Goal: Task Accomplishment & Management: Complete application form

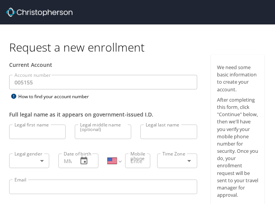
select select "US"
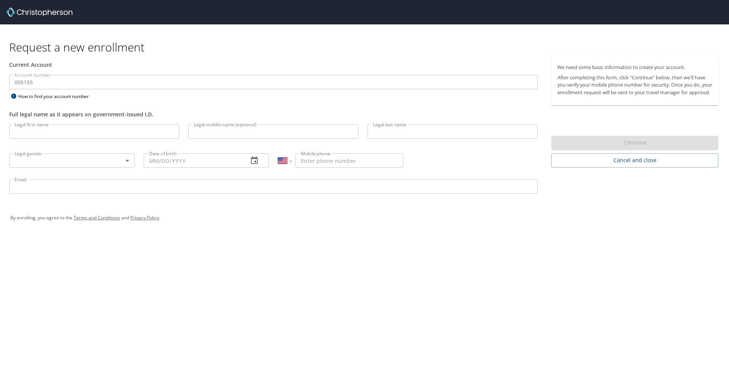
click at [41, 131] on input "Legal first name" at bounding box center [94, 131] width 170 height 14
type input "[PERSON_NAME]"
type input "[EMAIL_ADDRESS][DOMAIN_NAME]"
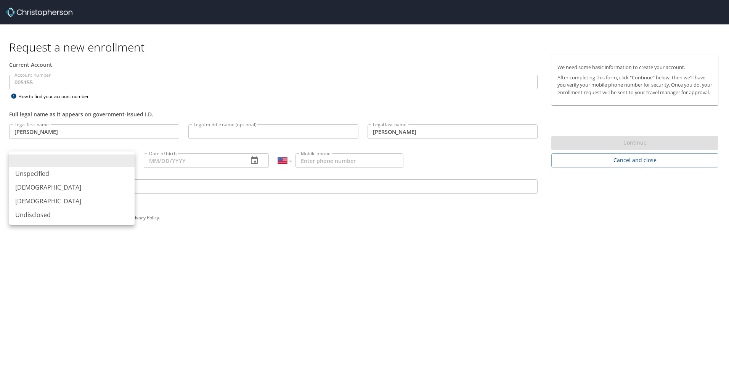
click at [127, 162] on body "Request a new enrollment Current Account Account number 005155 Account number H…" at bounding box center [364, 183] width 729 height 367
click at [275, 203] on div at bounding box center [364, 183] width 729 height 367
click at [119, 163] on body "Request a new enrollment Current Account Account number 005155 Account number H…" at bounding box center [364, 183] width 729 height 367
click at [33, 201] on li "[DEMOGRAPHIC_DATA]" at bounding box center [71, 201] width 125 height 14
type input "[DEMOGRAPHIC_DATA]"
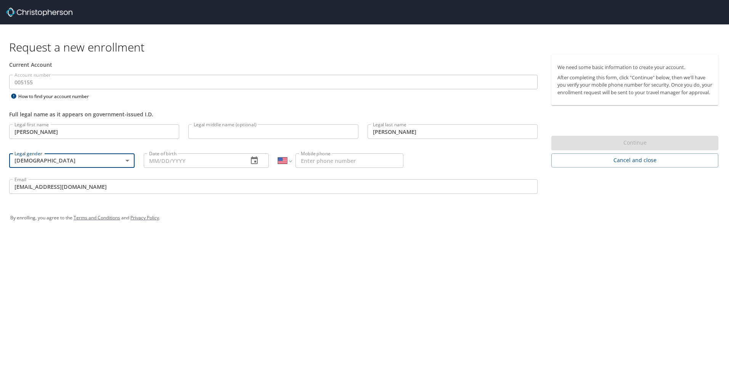
click at [256, 162] on icon "button" at bounding box center [254, 160] width 7 height 8
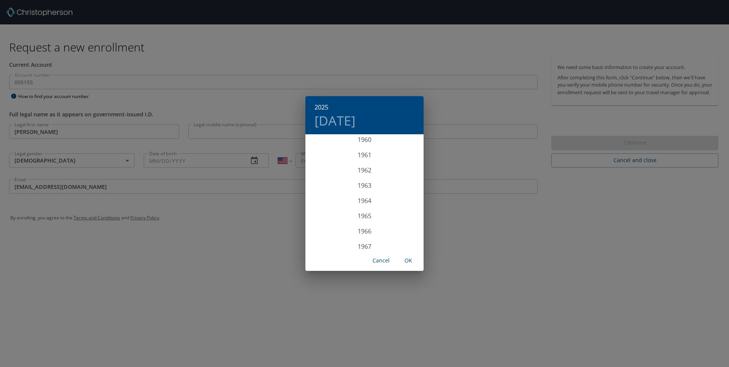
scroll to position [931, 0]
click at [275, 190] on div "1963" at bounding box center [365, 188] width 118 height 15
click at [275, 203] on div "Dec" at bounding box center [403, 235] width 39 height 29
drag, startPoint x: 352, startPoint y: 202, endPoint x: 355, endPoint y: 210, distance: 8.6
click at [275, 202] on p "17" at bounding box center [349, 202] width 5 height 5
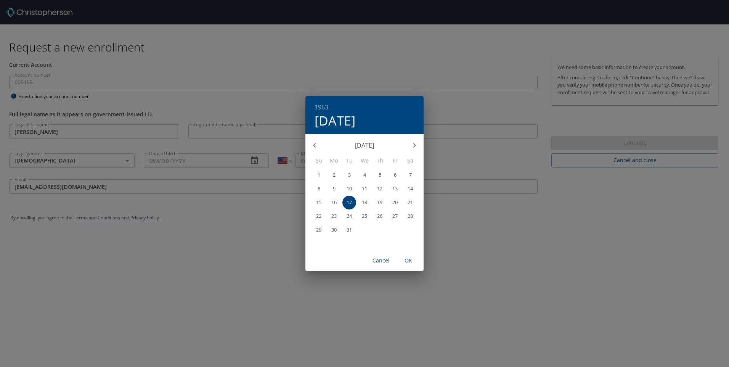
click at [275, 203] on span "OK" at bounding box center [408, 261] width 18 height 10
type input "[DATE]"
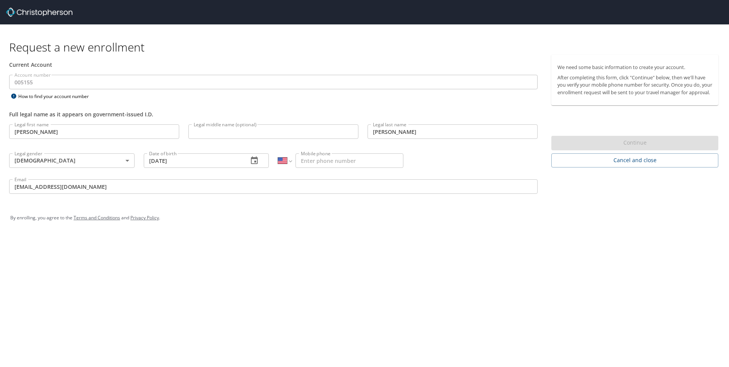
click at [275, 160] on input "Mobile phone" at bounding box center [350, 160] width 108 height 14
type input "[PHONE_NUMBER]"
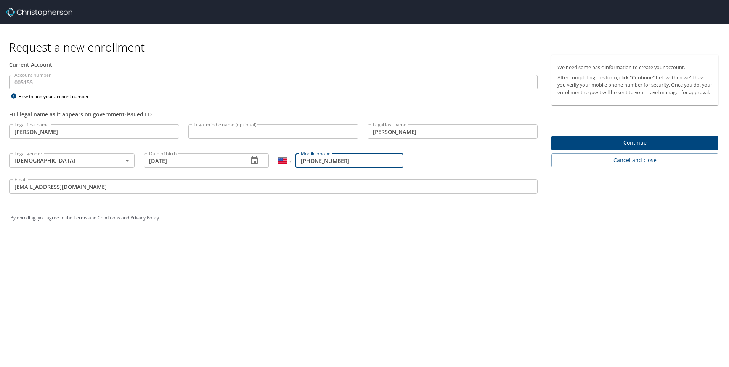
click at [275, 203] on div "Request a new enrollment Current Account Account number 005155 Account number H…" at bounding box center [364, 183] width 729 height 367
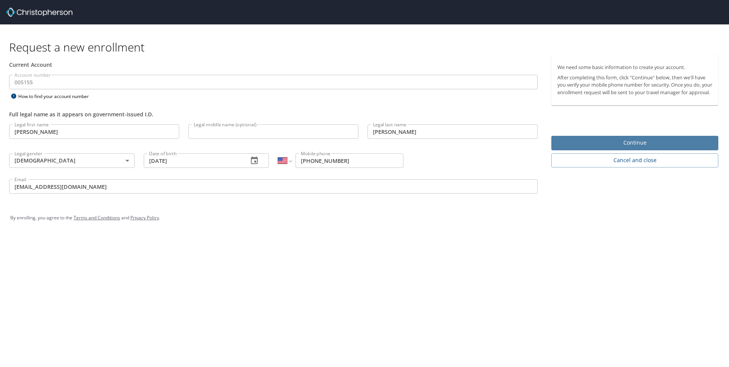
click at [275, 148] on span "Continue" at bounding box center [635, 143] width 155 height 10
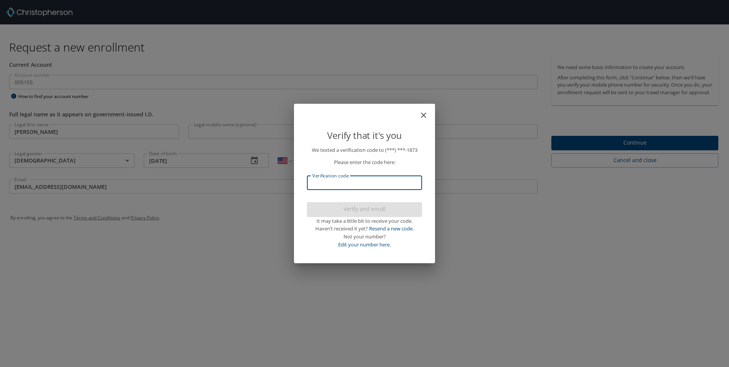
click at [275, 183] on input "Verification code" at bounding box center [364, 182] width 115 height 14
type input "645695"
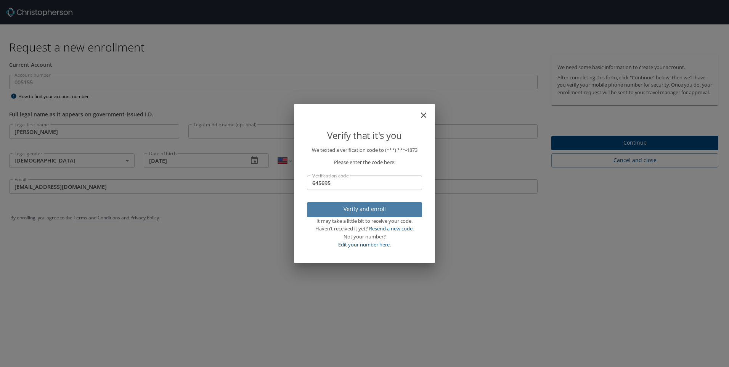
click at [275, 203] on span "Verify and enroll" at bounding box center [364, 209] width 103 height 10
